Goal: Task Accomplishment & Management: Use online tool/utility

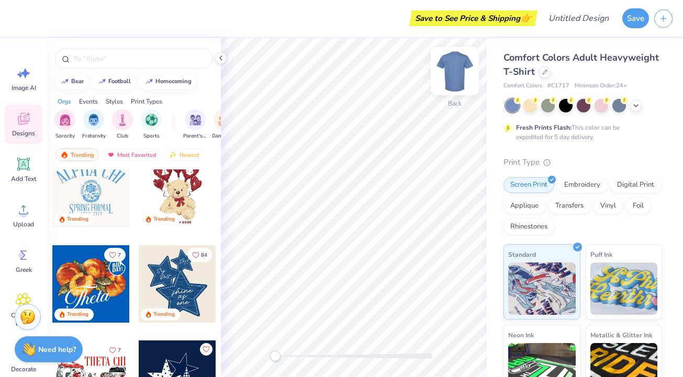
click at [464, 80] on img at bounding box center [455, 71] width 42 height 42
click at [662, 18] on icon "button" at bounding box center [663, 17] width 9 height 9
click at [665, 22] on button "button" at bounding box center [663, 17] width 18 height 18
click at [220, 57] on icon at bounding box center [221, 58] width 8 height 8
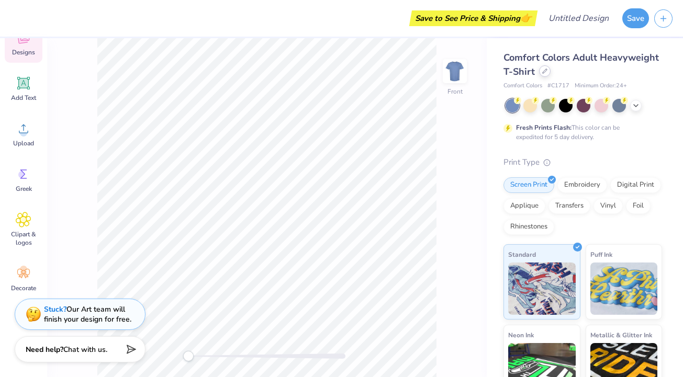
click at [544, 71] on icon at bounding box center [544, 71] width 5 height 5
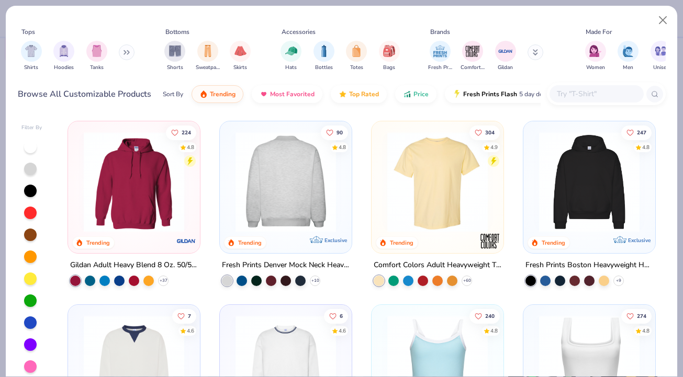
click at [298, 183] on div at bounding box center [285, 182] width 333 height 100
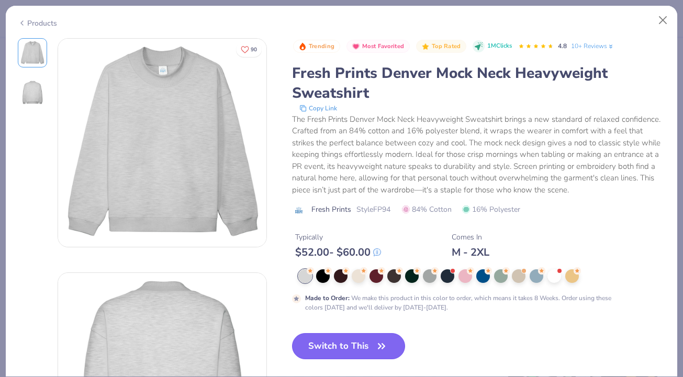
click at [330, 343] on button "Switch to This" at bounding box center [349, 346] width 114 height 26
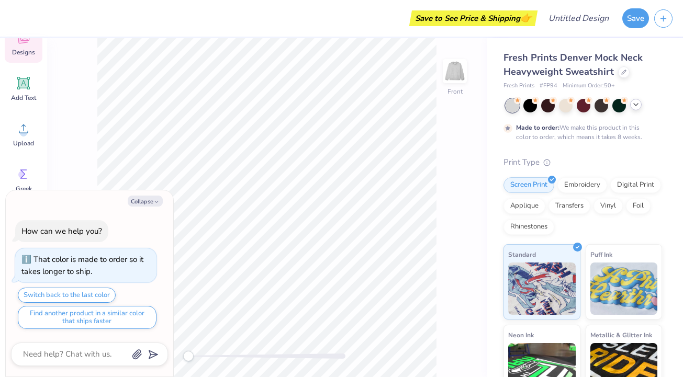
click at [636, 104] on polyline at bounding box center [636, 105] width 4 height 2
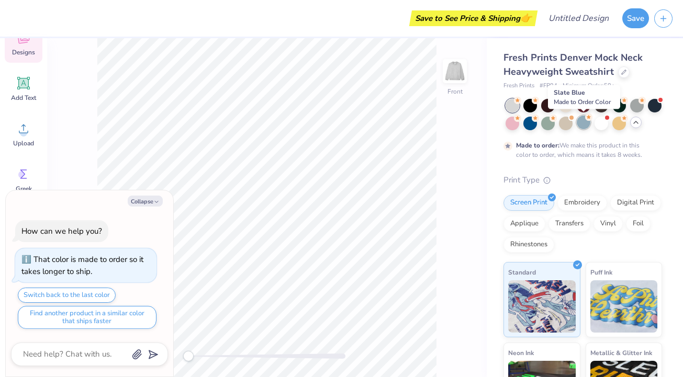
click at [584, 119] on div at bounding box center [584, 123] width 14 height 14
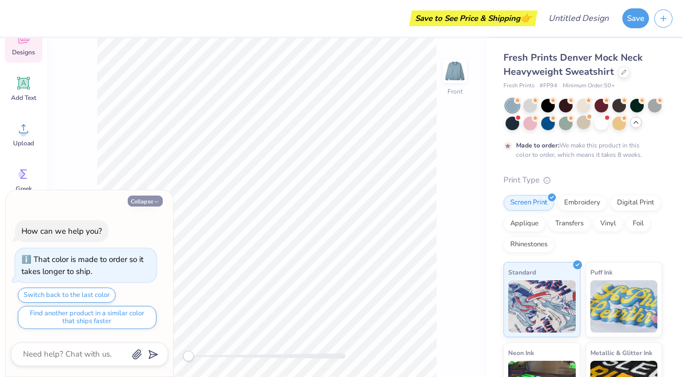
click at [158, 200] on icon "button" at bounding box center [156, 202] width 6 height 6
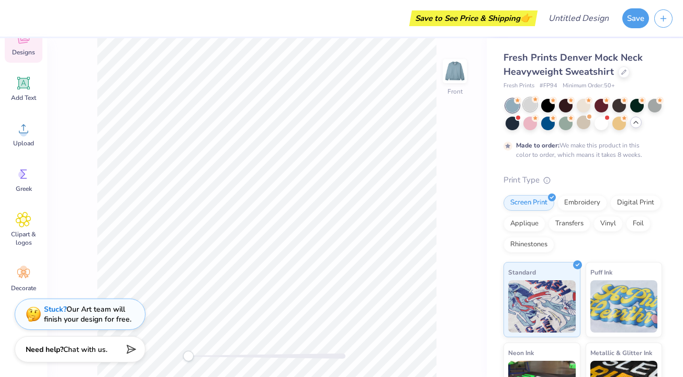
click at [533, 103] on icon at bounding box center [535, 99] width 7 height 7
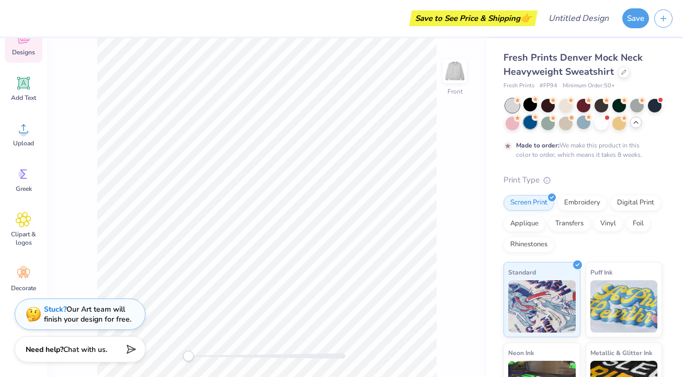
click at [534, 121] on div at bounding box center [530, 123] width 14 height 14
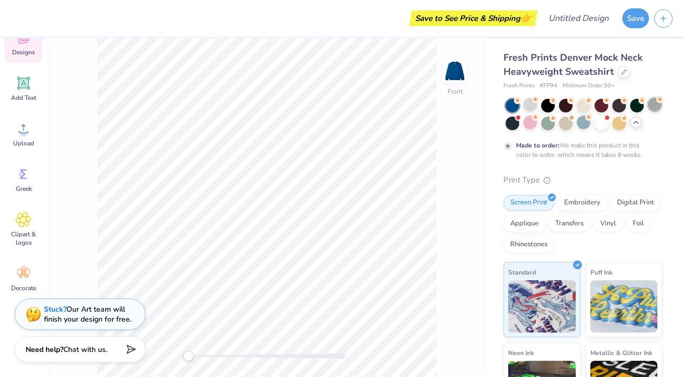
click at [654, 102] on div at bounding box center [655, 105] width 14 height 14
click at [526, 102] on div at bounding box center [530, 105] width 14 height 14
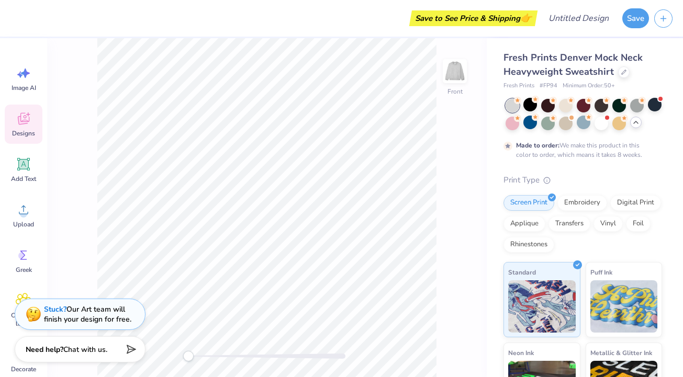
click at [28, 133] on span "Designs" at bounding box center [23, 133] width 23 height 8
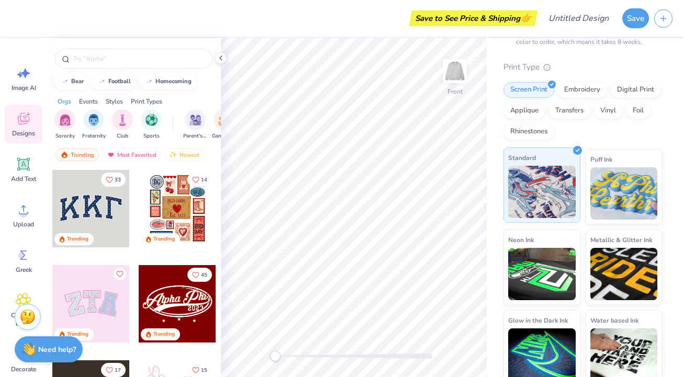
scroll to position [121, 0]
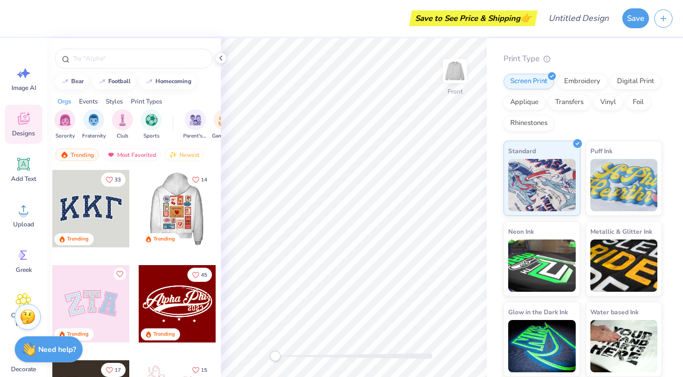
click at [188, 216] on div at bounding box center [177, 208] width 232 height 77
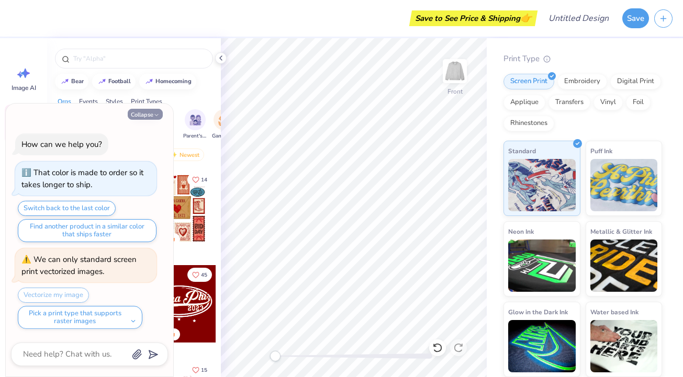
click at [157, 114] on icon "button" at bounding box center [156, 115] width 6 height 6
type textarea "x"
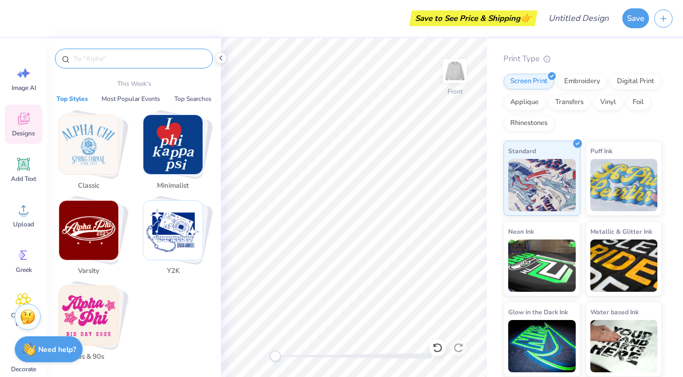
click at [158, 63] on input "text" at bounding box center [139, 58] width 134 height 10
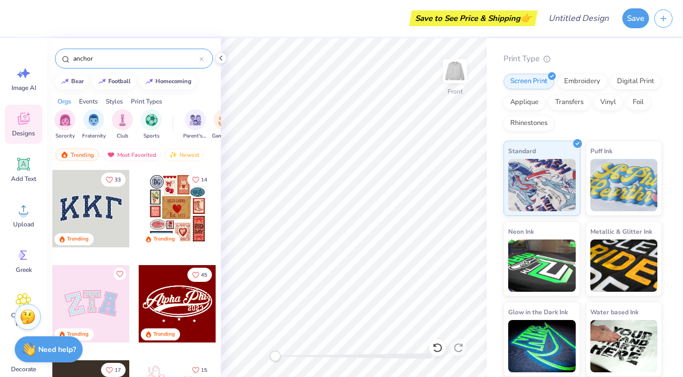
type input "anchor"
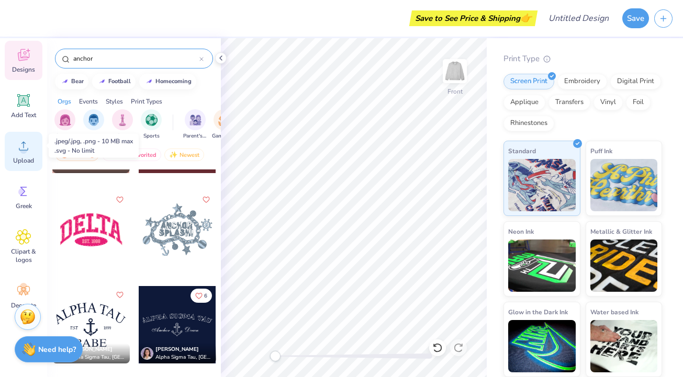
scroll to position [72, 0]
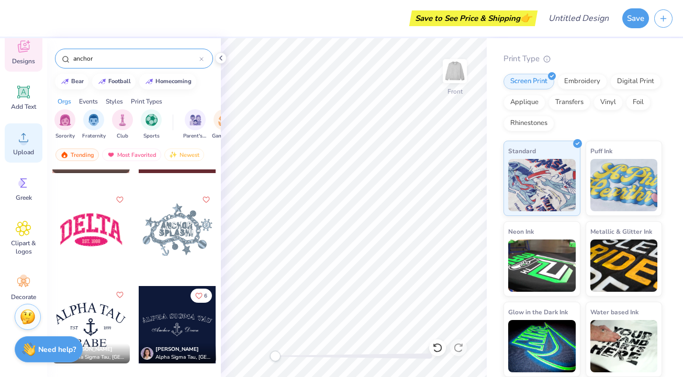
click at [21, 233] on icon at bounding box center [23, 229] width 15 height 16
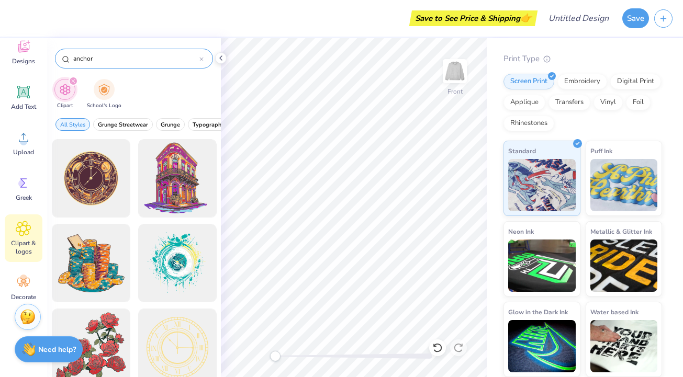
type input "anchor"
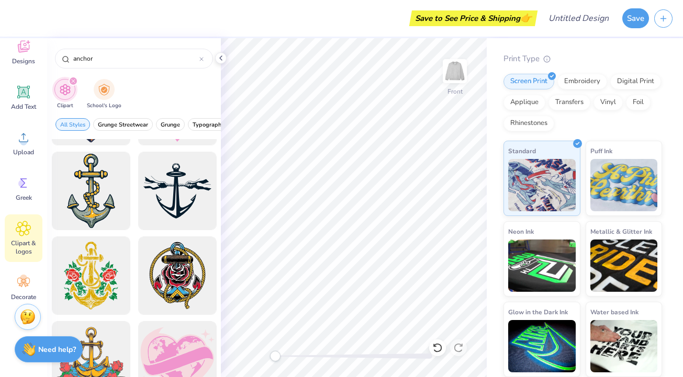
scroll to position [421, 0]
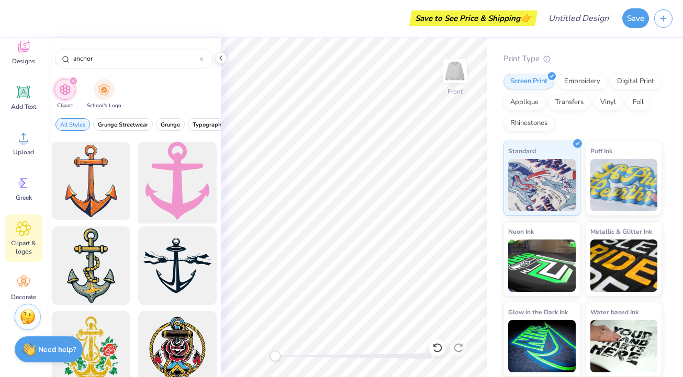
click at [171, 191] on div at bounding box center [177, 181] width 86 height 86
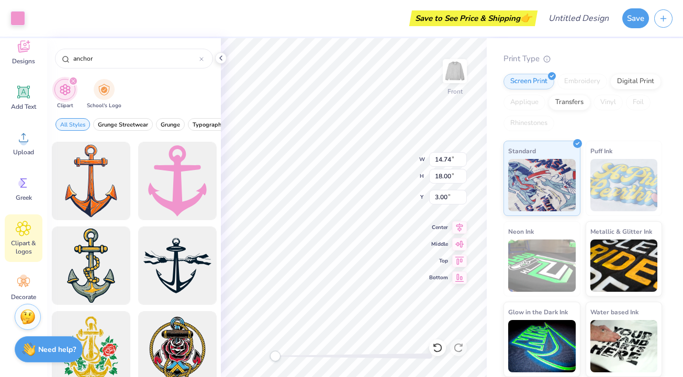
type input "14.81"
type input "15.64"
type input "4.03"
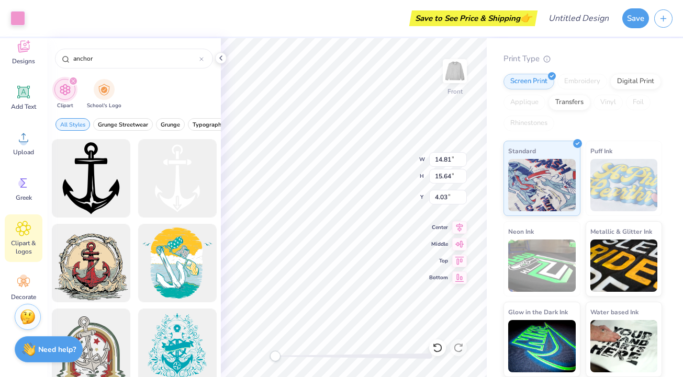
scroll to position [81, 0]
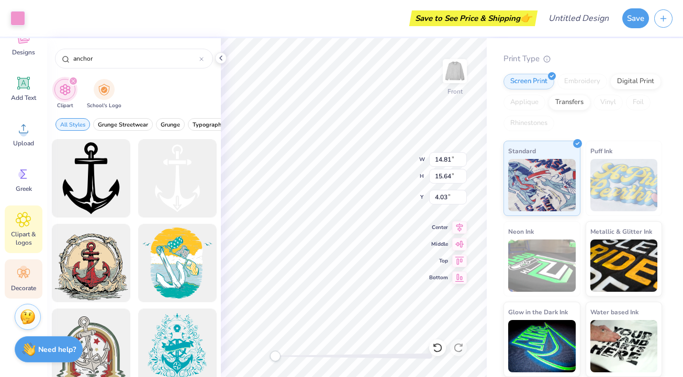
click at [20, 277] on icon at bounding box center [24, 274] width 16 height 16
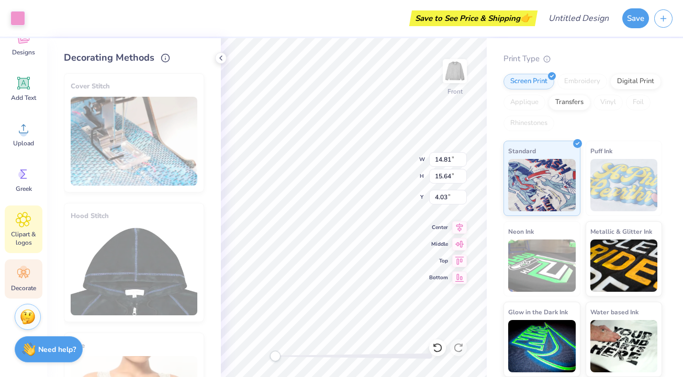
click at [25, 236] on span "Clipart & logos" at bounding box center [23, 238] width 35 height 17
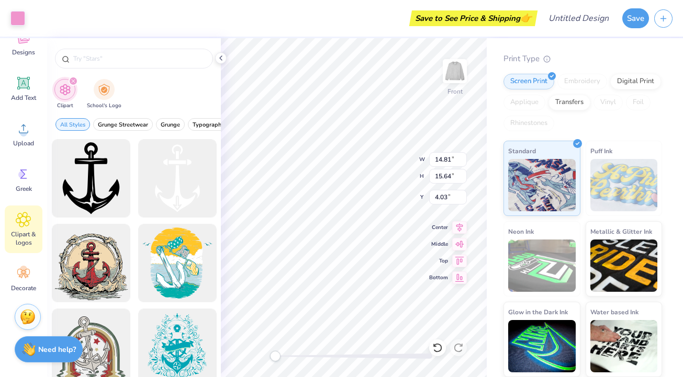
type input "anchor"
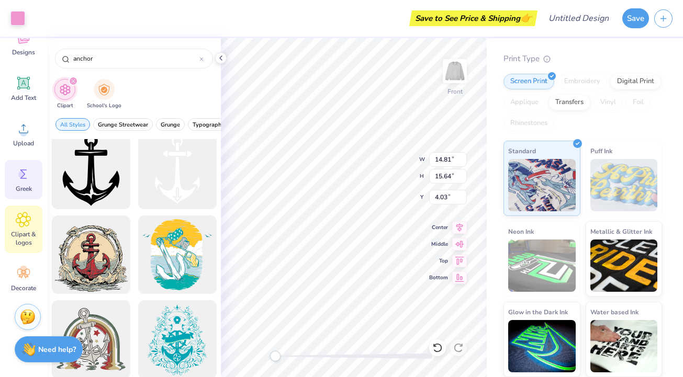
click at [33, 187] on div "Greek" at bounding box center [24, 179] width 38 height 39
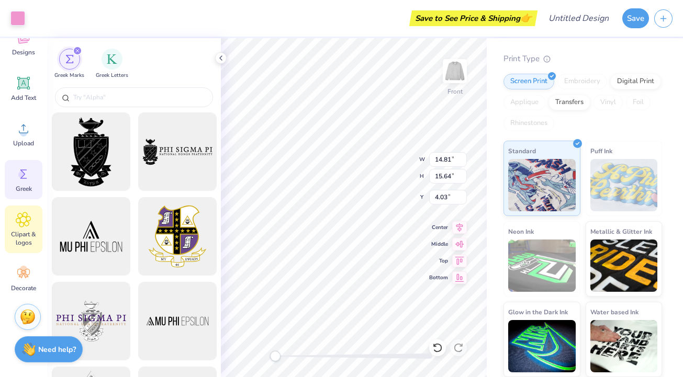
click at [26, 223] on icon at bounding box center [23, 220] width 15 height 16
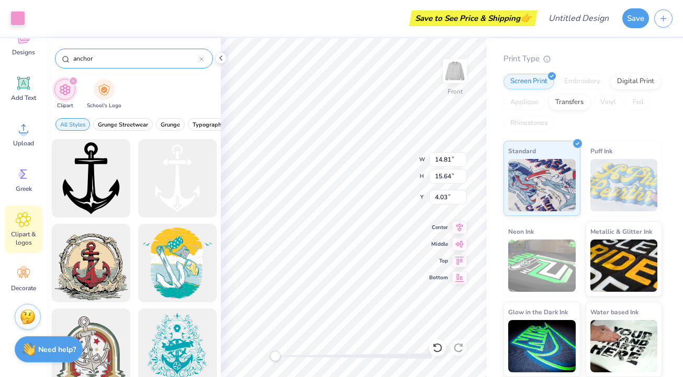
click at [200, 67] on div "anchor" at bounding box center [134, 59] width 158 height 20
click at [199, 64] on div "anchor" at bounding box center [134, 59] width 158 height 20
click at [202, 57] on div at bounding box center [201, 58] width 4 height 9
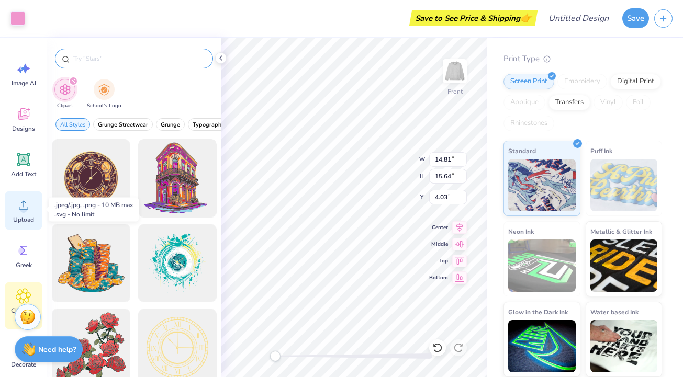
scroll to position [3, 0]
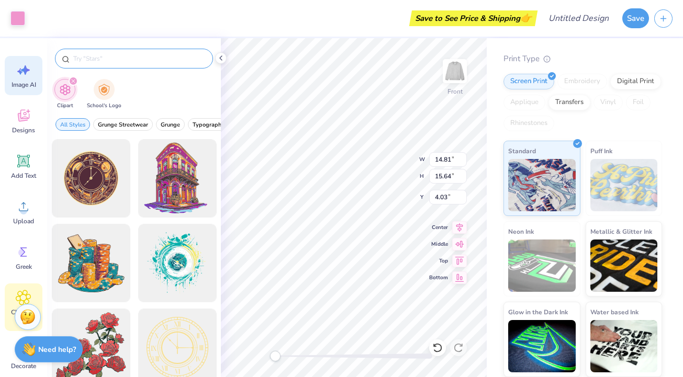
click at [26, 70] on icon at bounding box center [25, 69] width 9 height 9
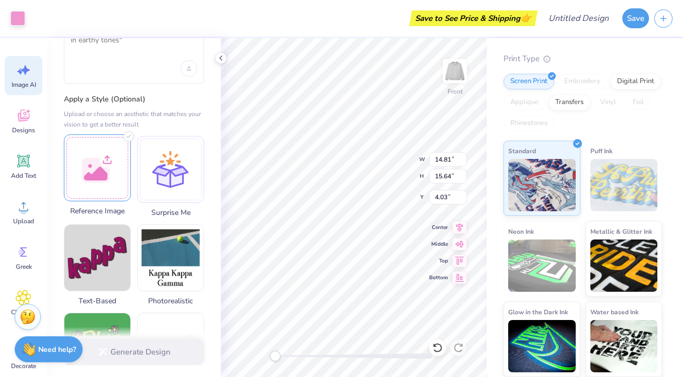
scroll to position [0, 0]
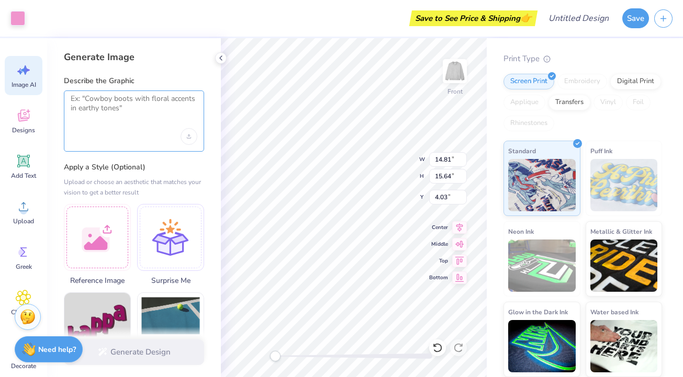
click at [108, 102] on textarea at bounding box center [134, 107] width 127 height 26
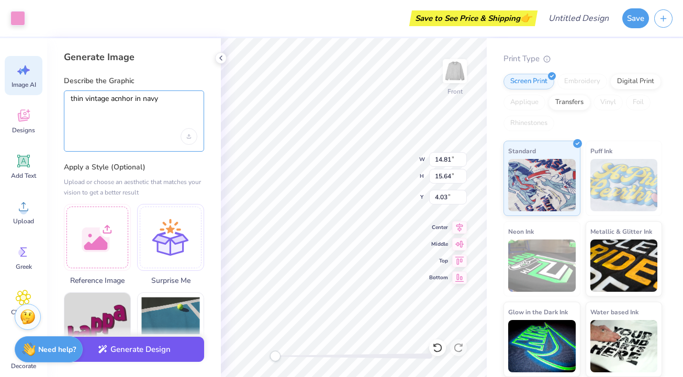
type textarea "thin vintage acnhor in navy"
click at [128, 343] on button "Generate Design" at bounding box center [134, 350] width 140 height 26
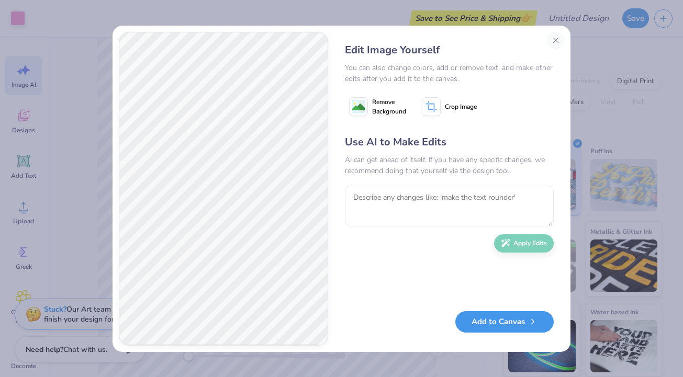
click at [503, 322] on button "Add to Canvas" at bounding box center [504, 321] width 98 height 21
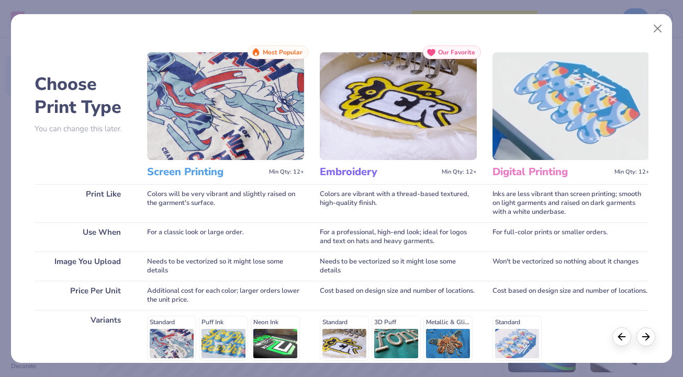
click at [272, 125] on img at bounding box center [225, 106] width 157 height 108
click at [255, 177] on h3 "Screen Printing" at bounding box center [206, 172] width 118 height 14
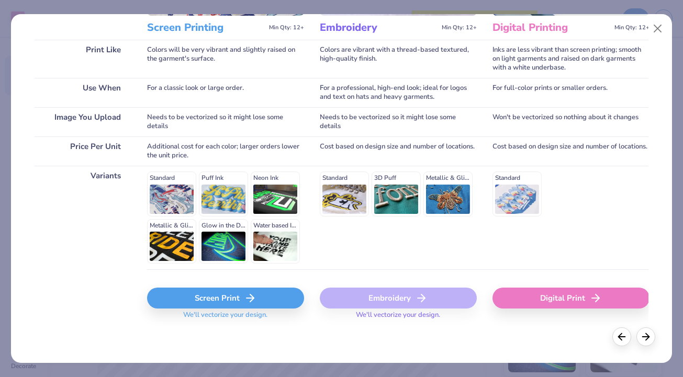
click at [254, 303] on icon at bounding box center [250, 298] width 13 height 13
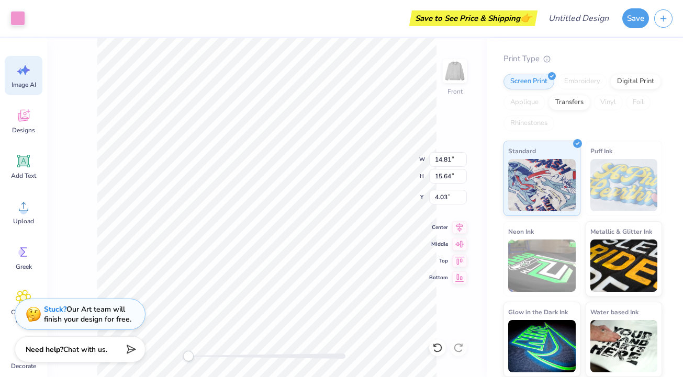
scroll to position [0, 0]
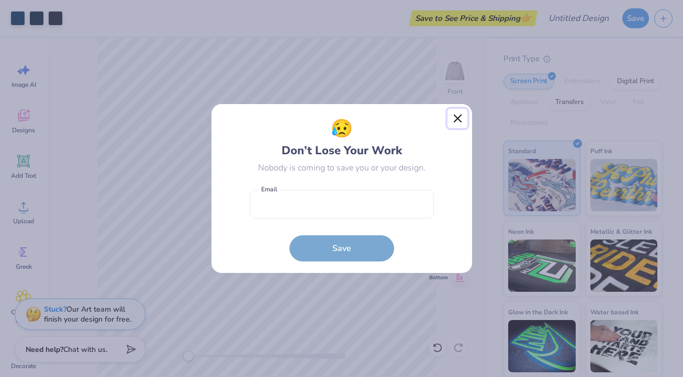
click at [457, 118] on button "Close" at bounding box center [457, 119] width 20 height 20
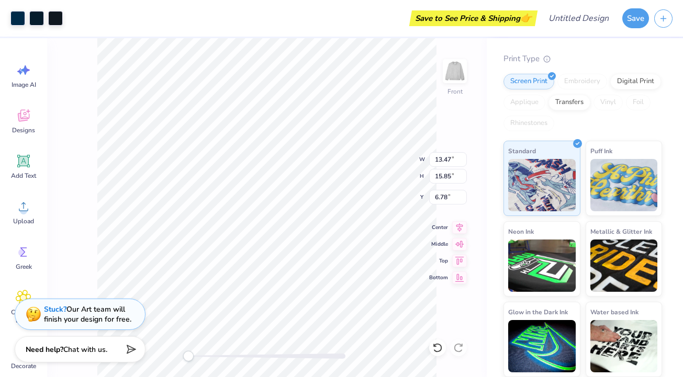
click at [276, 35] on div "Art colors Save to See Price & Shipping 👉 Design Title Save Image AI Designs Ad…" at bounding box center [341, 188] width 683 height 377
type input "13.41"
type input "16.04"
type input "6.70"
click at [285, 7] on div "Art colors Save to See Price & Shipping 👉 Design Title Save Image AI Designs Ad…" at bounding box center [341, 188] width 683 height 377
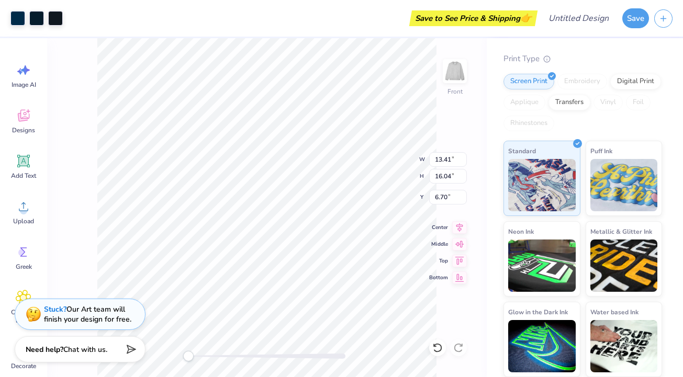
type input "5.23"
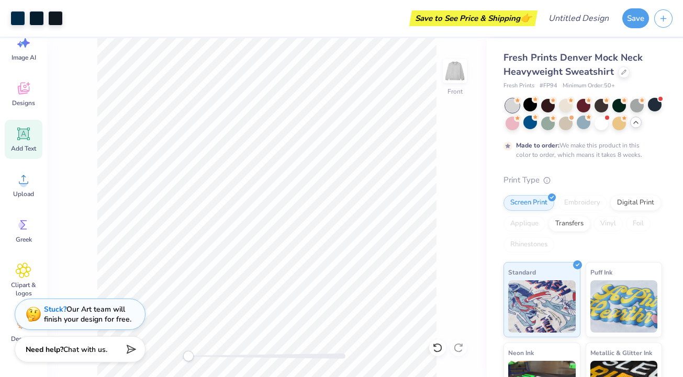
scroll to position [81, 0]
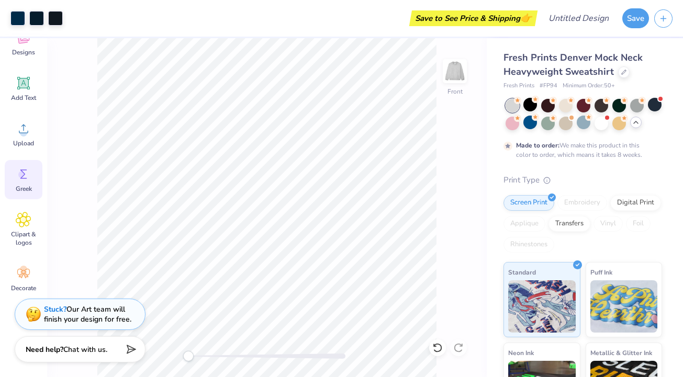
click at [25, 173] on circle at bounding box center [21, 174] width 7 height 7
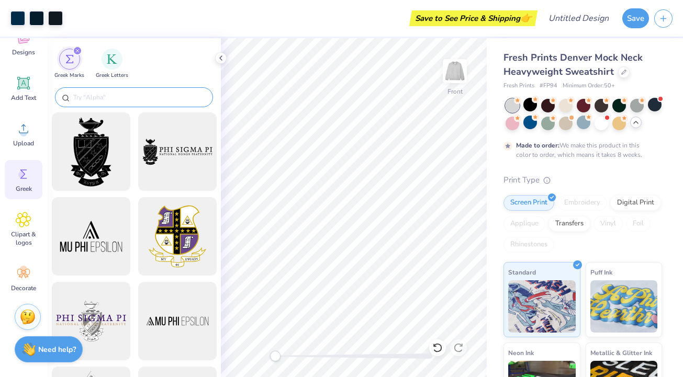
click at [126, 92] on input "text" at bounding box center [139, 97] width 134 height 10
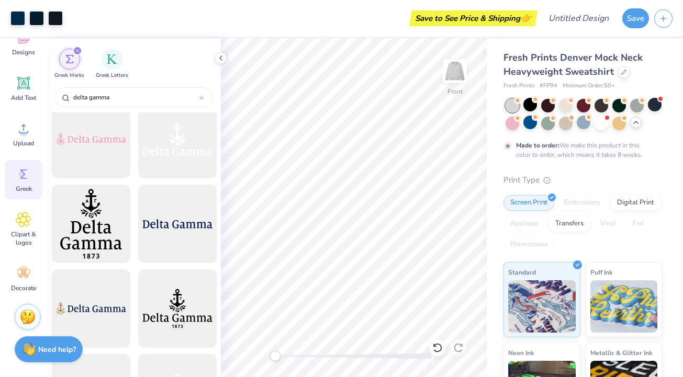
scroll to position [1285, 0]
type input "delta gamma"
click at [164, 230] on div at bounding box center [177, 223] width 86 height 86
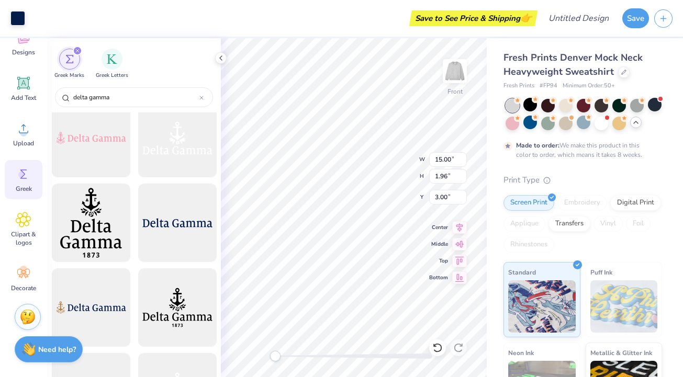
type input "9.19"
type input "1.20"
type input "3.76"
type input "13.41"
type input "16.04"
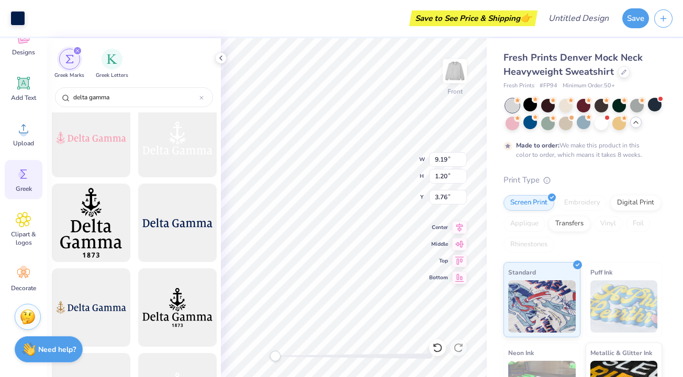
type input "5.23"
click at [368, 29] on div "Art colors Save to See Price & Shipping 👉 Design Title Save Image AI Designs Ad…" at bounding box center [341, 188] width 683 height 377
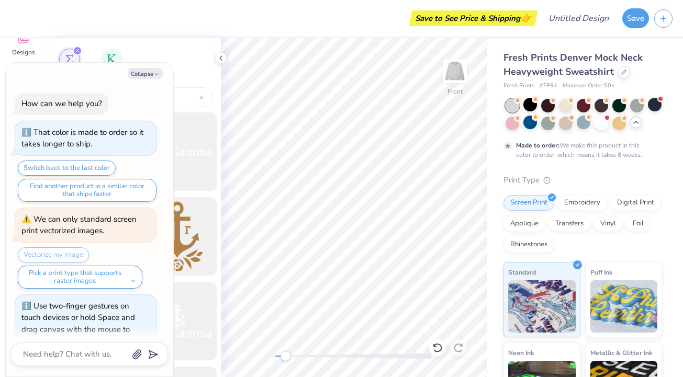
scroll to position [23, 0]
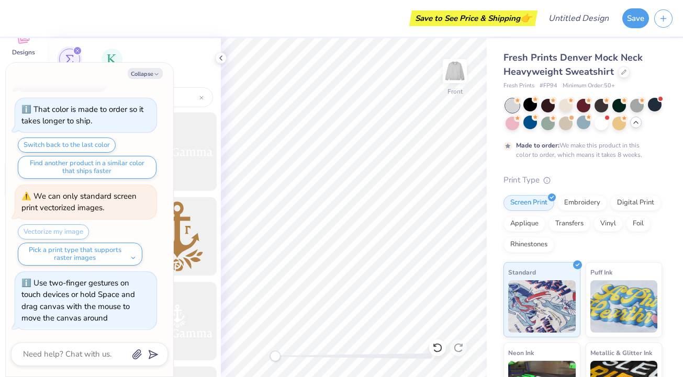
drag, startPoint x: 272, startPoint y: 357, endPoint x: 219, endPoint y: 354, distance: 52.5
click at [219, 354] on div "Save to See Price & Shipping 👉 Design Title Save Image AI Designs Add Text Uplo…" at bounding box center [341, 188] width 683 height 377
click at [155, 72] on icon "button" at bounding box center [156, 74] width 6 height 6
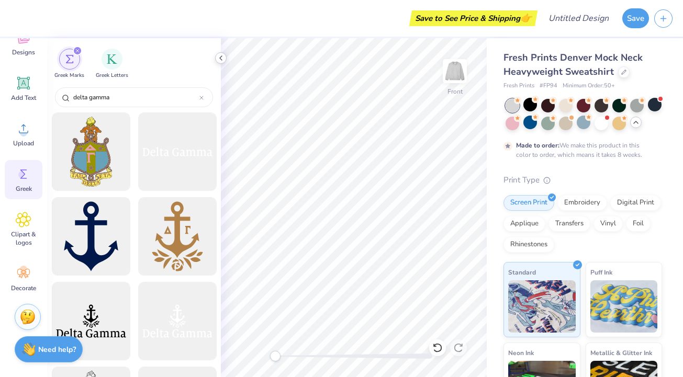
click at [221, 62] on icon at bounding box center [221, 58] width 8 height 8
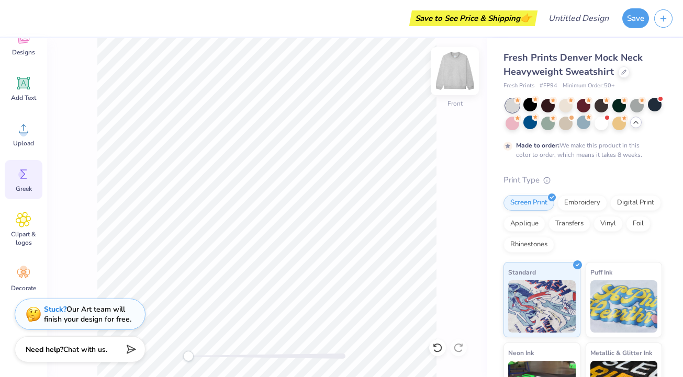
click at [455, 78] on img at bounding box center [455, 71] width 42 height 42
type textarea "x"
